Goal: Navigation & Orientation: Find specific page/section

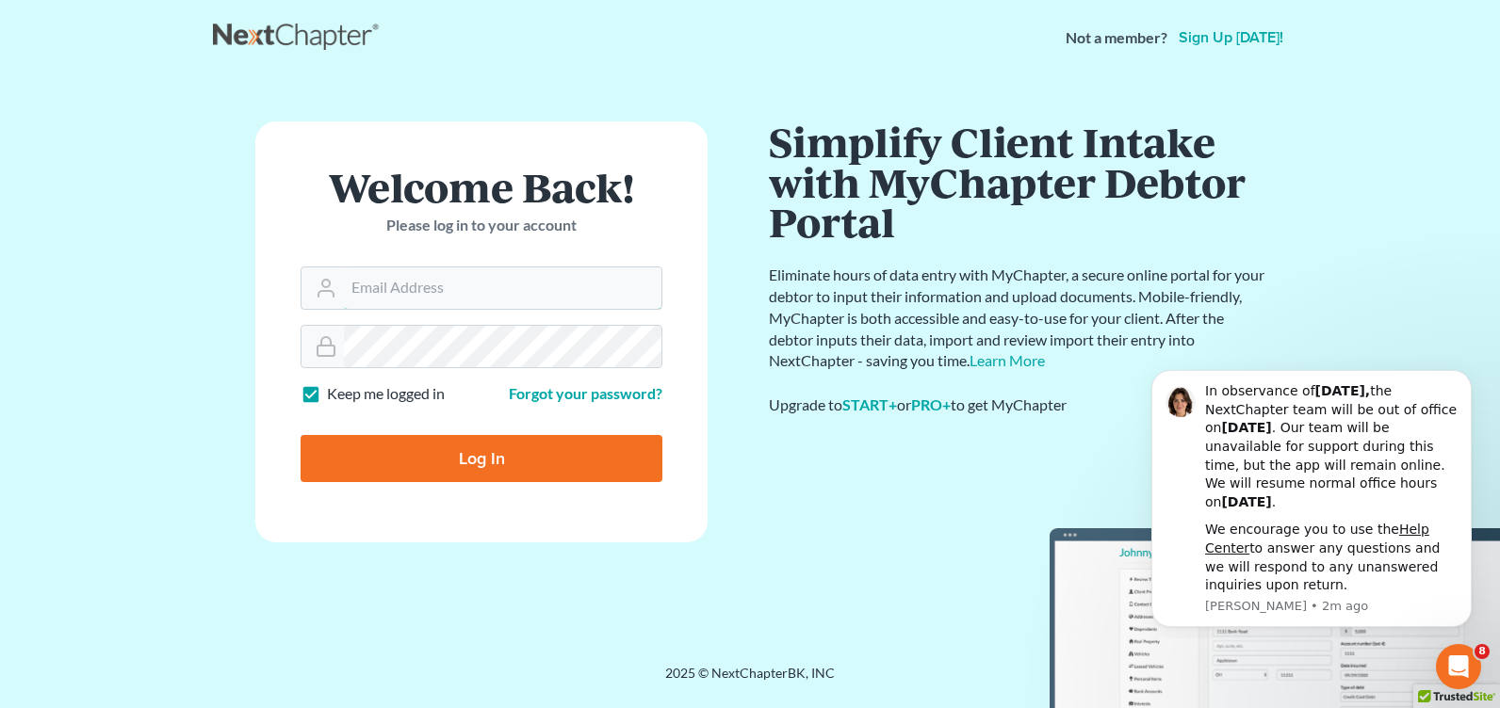
type input "[PERSON_NAME][EMAIL_ADDRESS][DOMAIN_NAME]"
click at [527, 474] on input "Log In" at bounding box center [482, 458] width 362 height 47
type input "Thinking..."
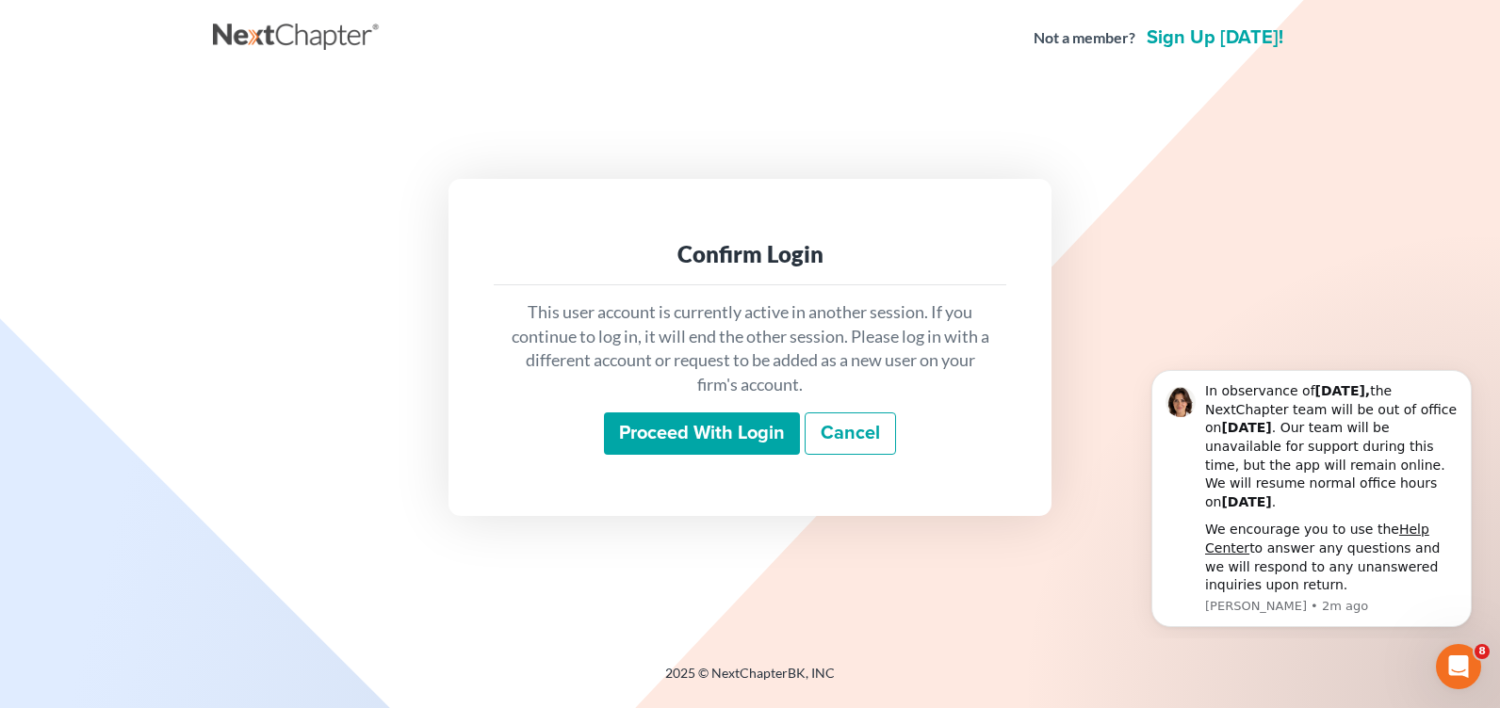
click at [676, 445] on input "Proceed with login" at bounding box center [702, 434] width 196 height 43
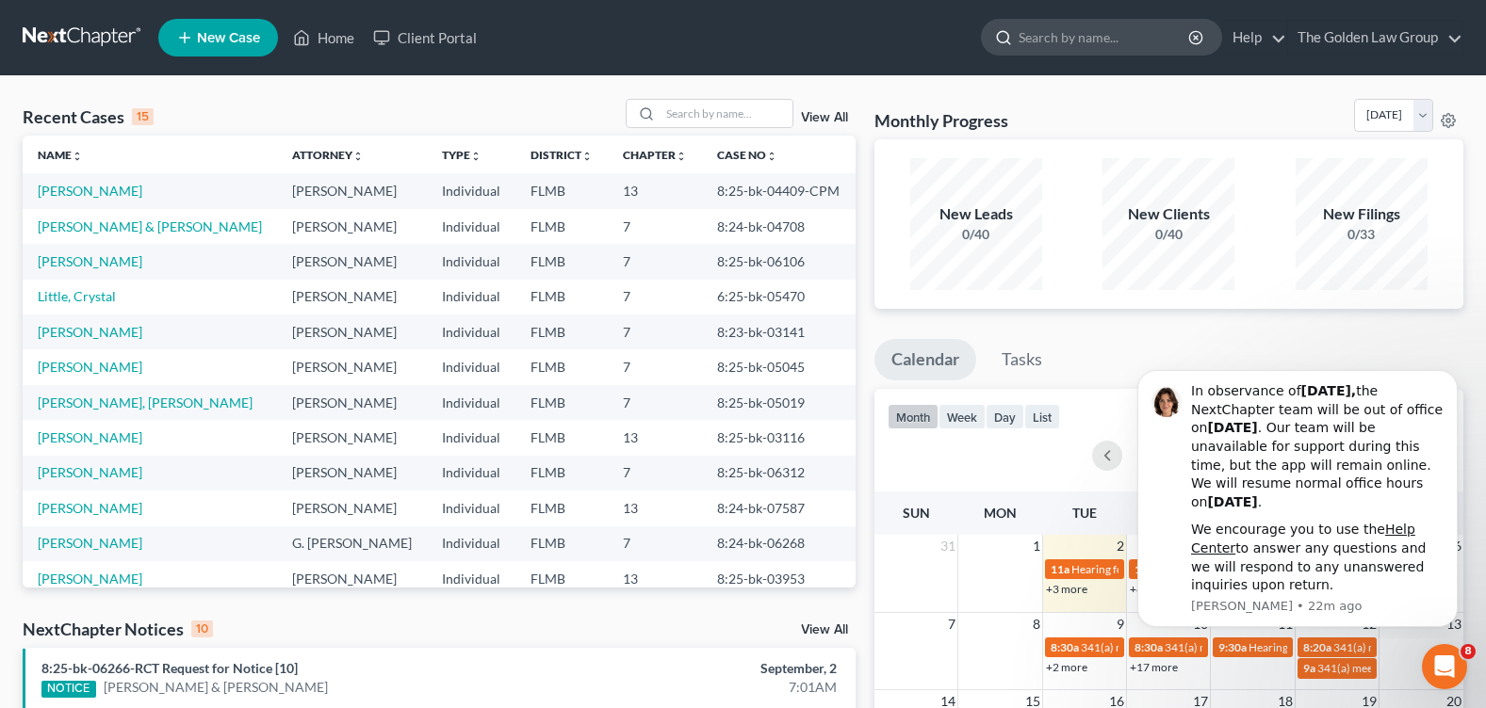
click at [1043, 29] on input "search" at bounding box center [1104, 37] width 172 height 35
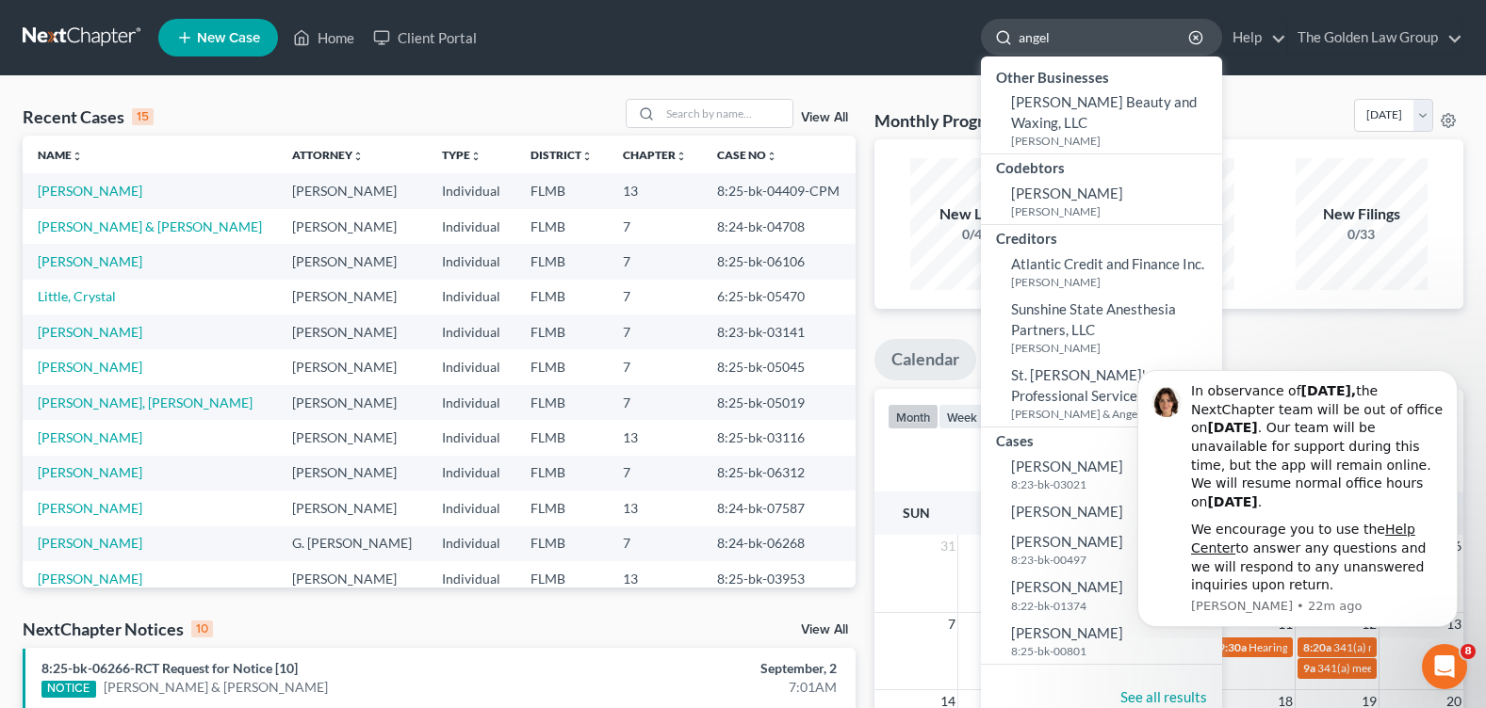
drag, startPoint x: 1052, startPoint y: 38, endPoint x: 1001, endPoint y: 38, distance: 51.8
click at [1001, 38] on div "angel" at bounding box center [1101, 37] width 241 height 37
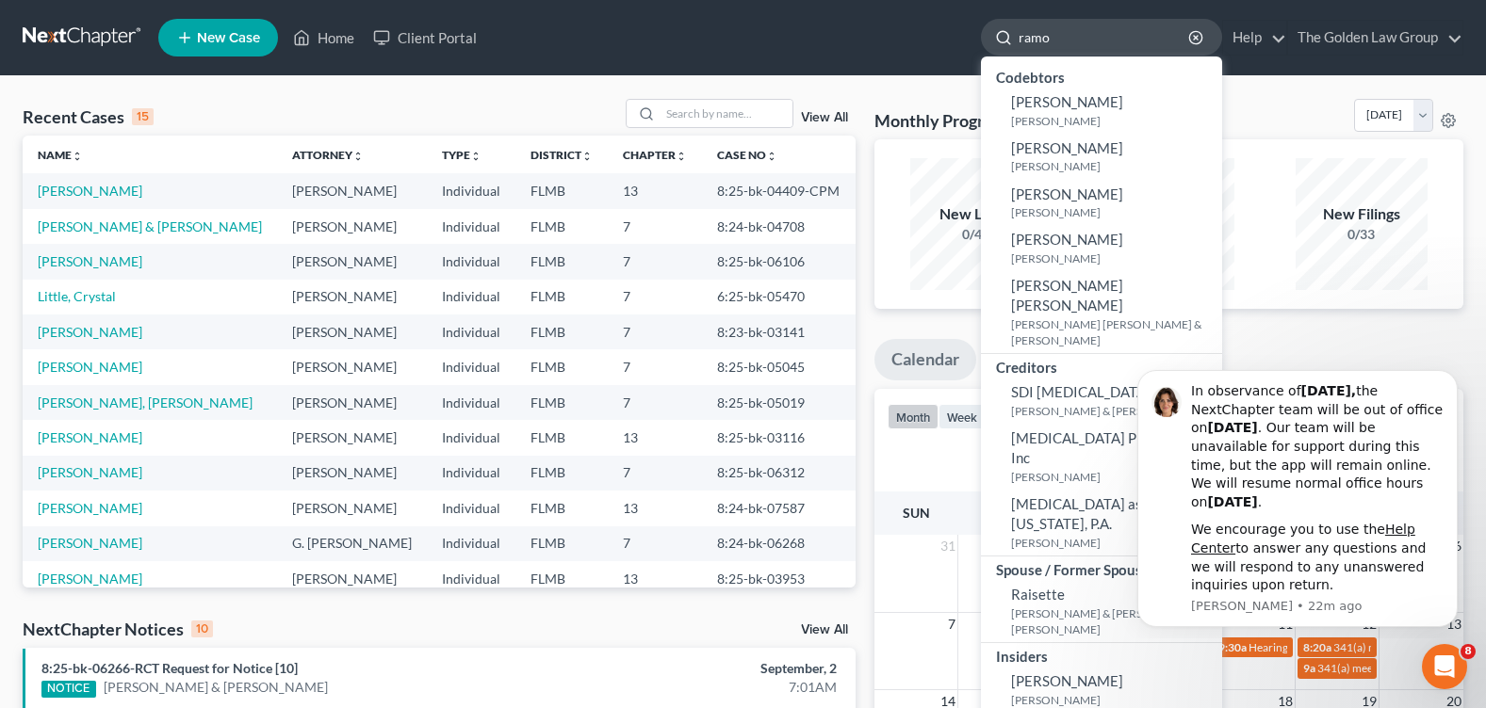
type input "ramos"
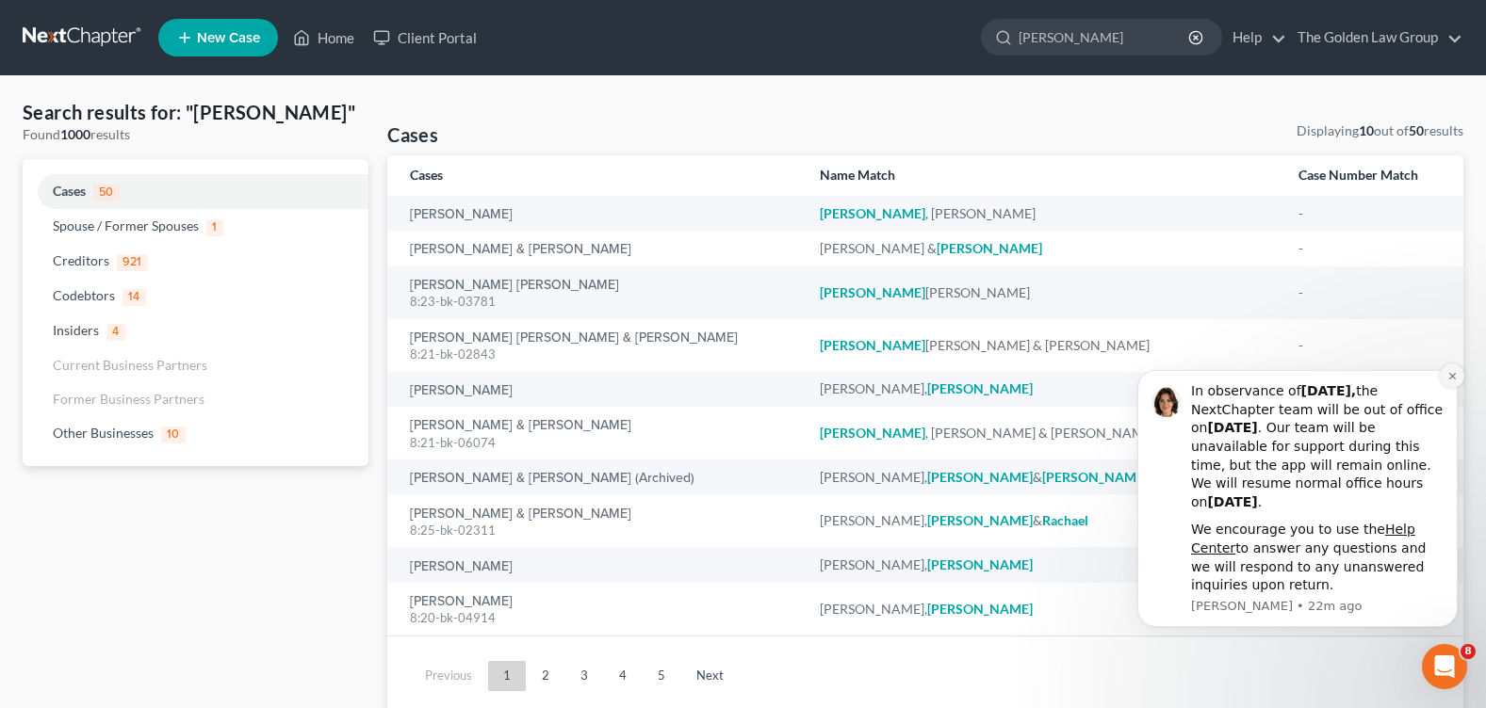
click at [1450, 374] on icon "Dismiss notification" at bounding box center [1452, 376] width 10 height 10
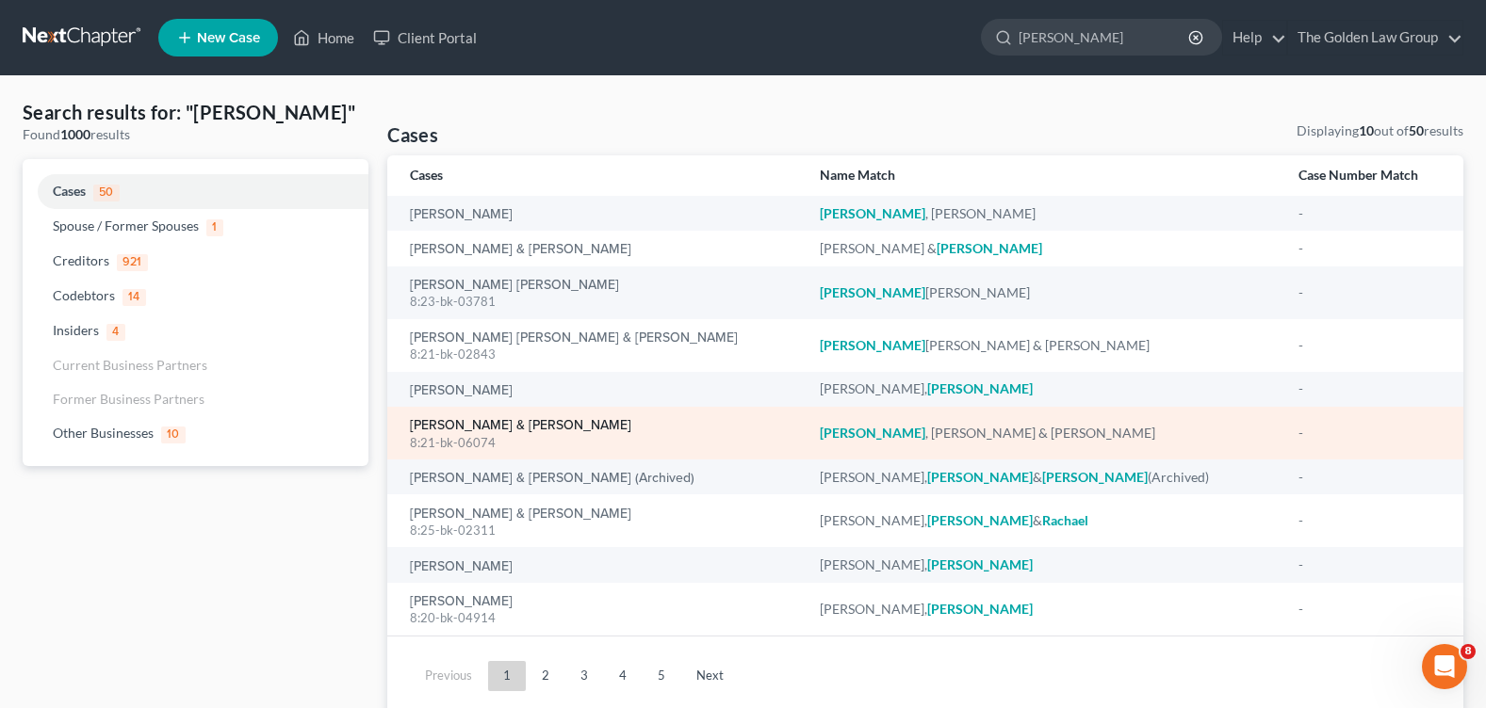
scroll to position [64, 0]
